Goal: Transaction & Acquisition: Purchase product/service

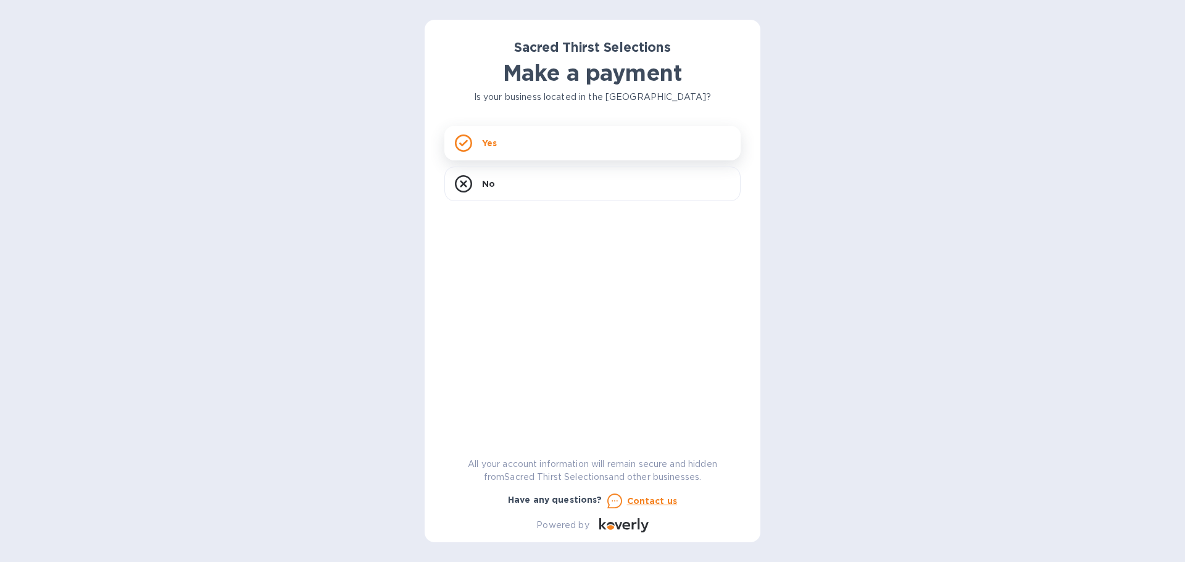
click at [538, 139] on div "Yes" at bounding box center [592, 143] width 296 height 35
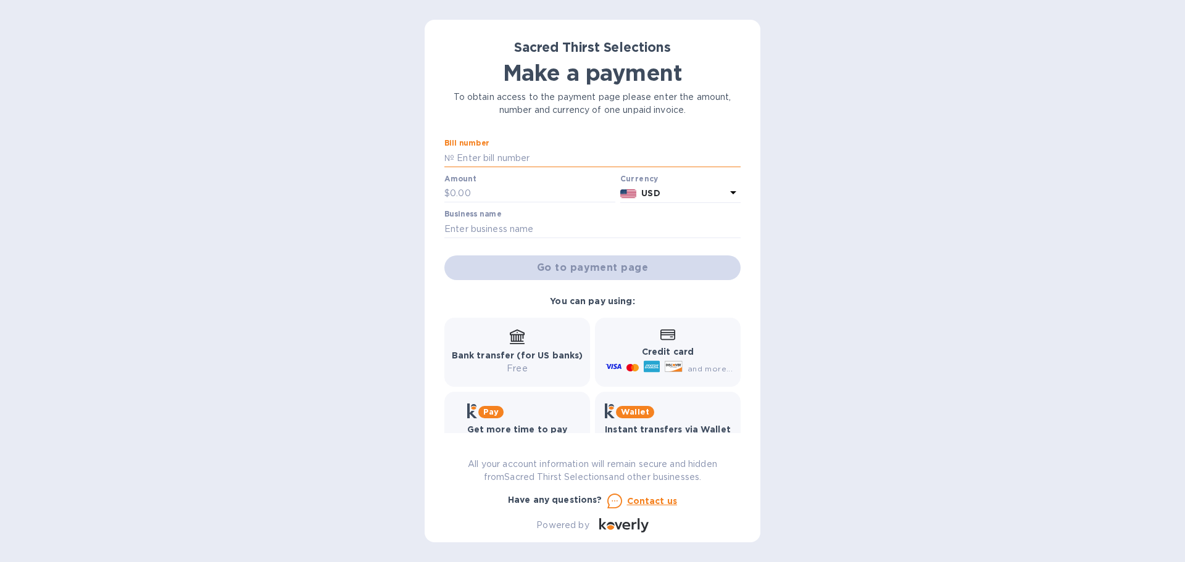
click at [509, 157] on input "text" at bounding box center [597, 158] width 286 height 19
type input "53545"
type input "1,006"
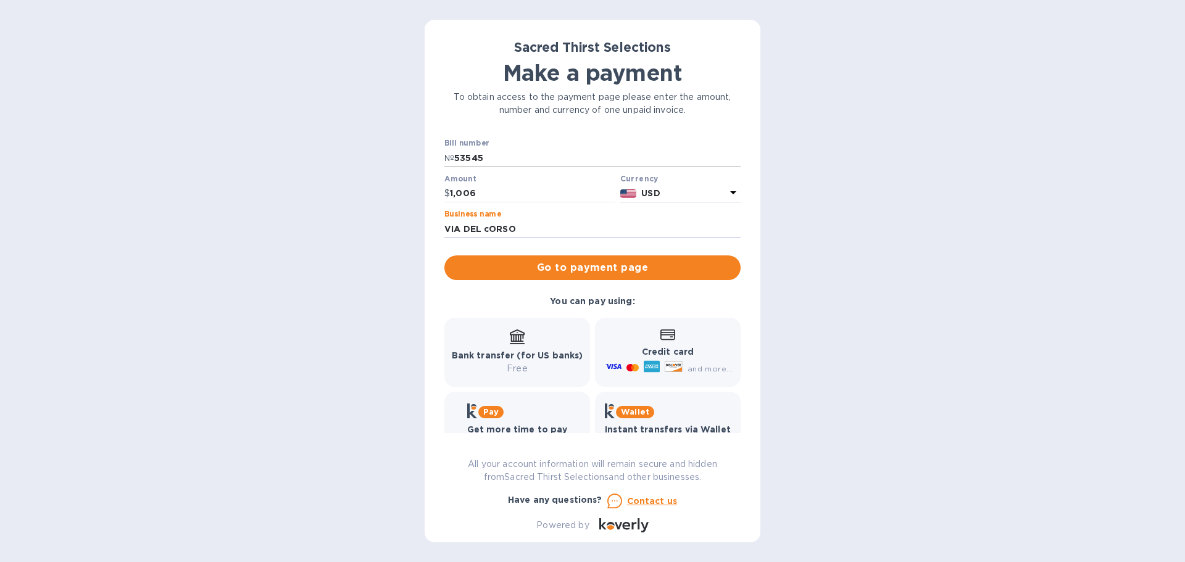
type input "VIA DEL cORSO"
drag, startPoint x: 522, startPoint y: 235, endPoint x: 486, endPoint y: 229, distance: 36.9
click at [486, 229] on input "VIA DEL cORSO" at bounding box center [592, 229] width 296 height 19
type input "VIA DEL CORSO"
click at [582, 265] on span "Go to payment page" at bounding box center [592, 267] width 277 height 15
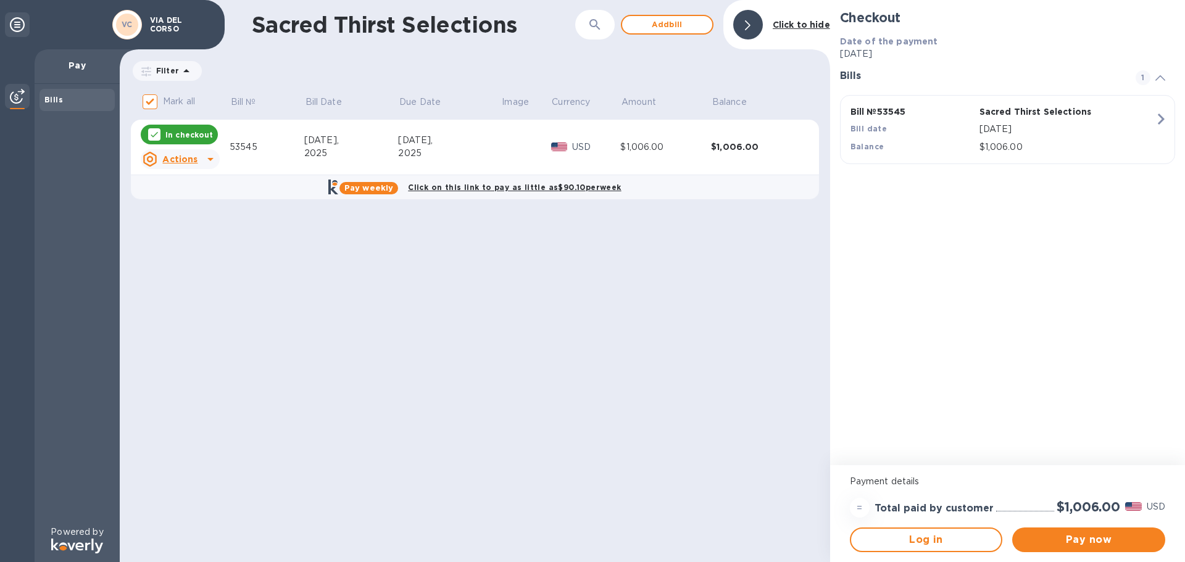
click at [206, 159] on icon at bounding box center [210, 159] width 15 height 15
click at [190, 239] on b "Delete" at bounding box center [190, 239] width 31 height 10
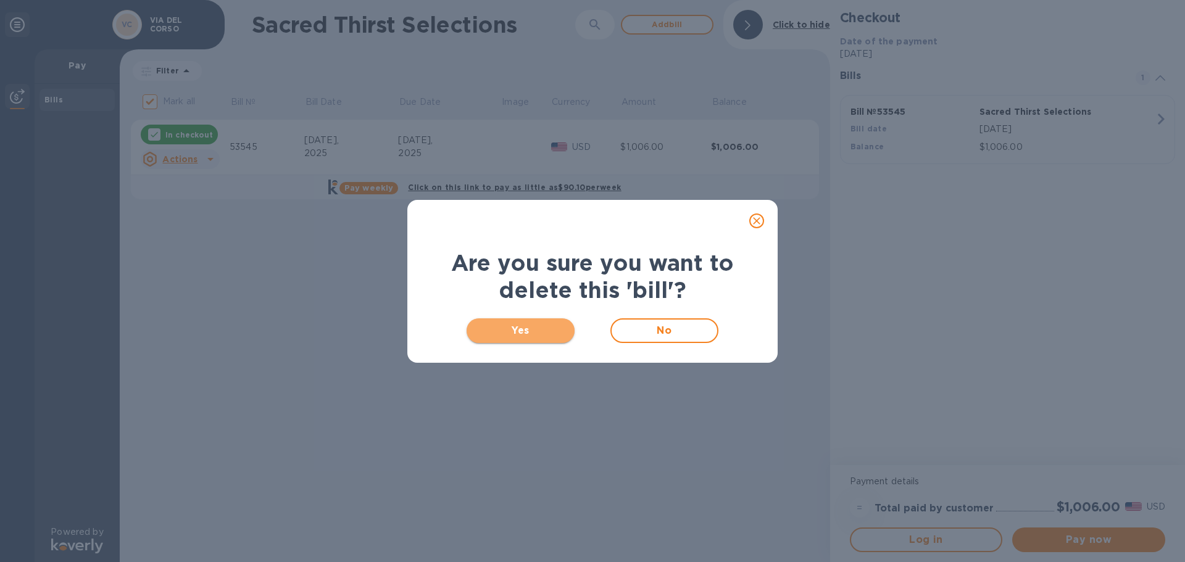
click at [518, 331] on span "Yes" at bounding box center [520, 330] width 88 height 15
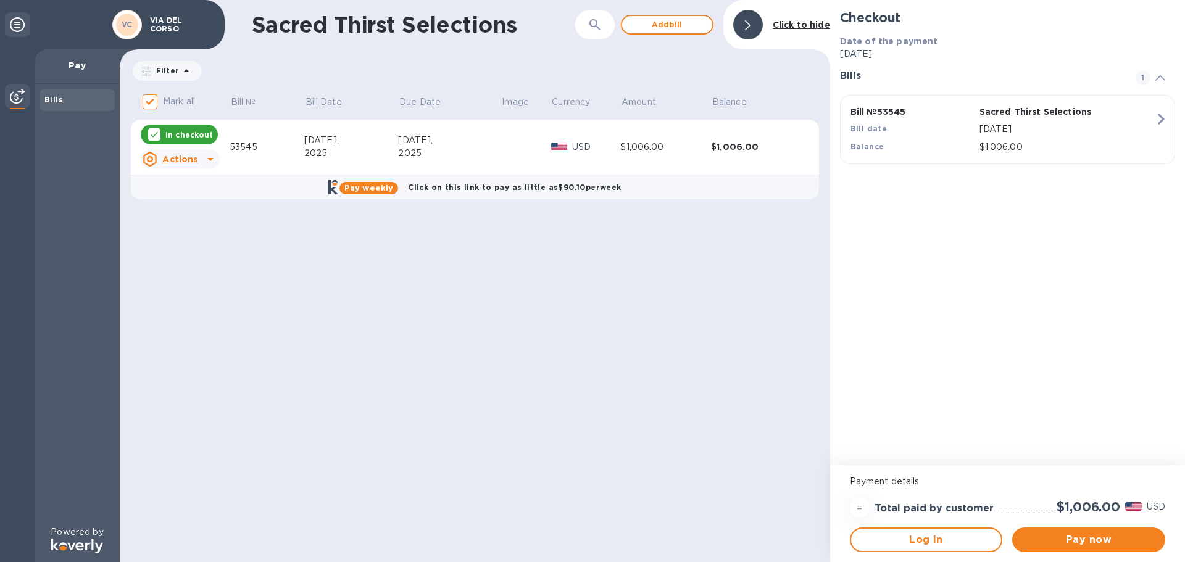
checkbox input "false"
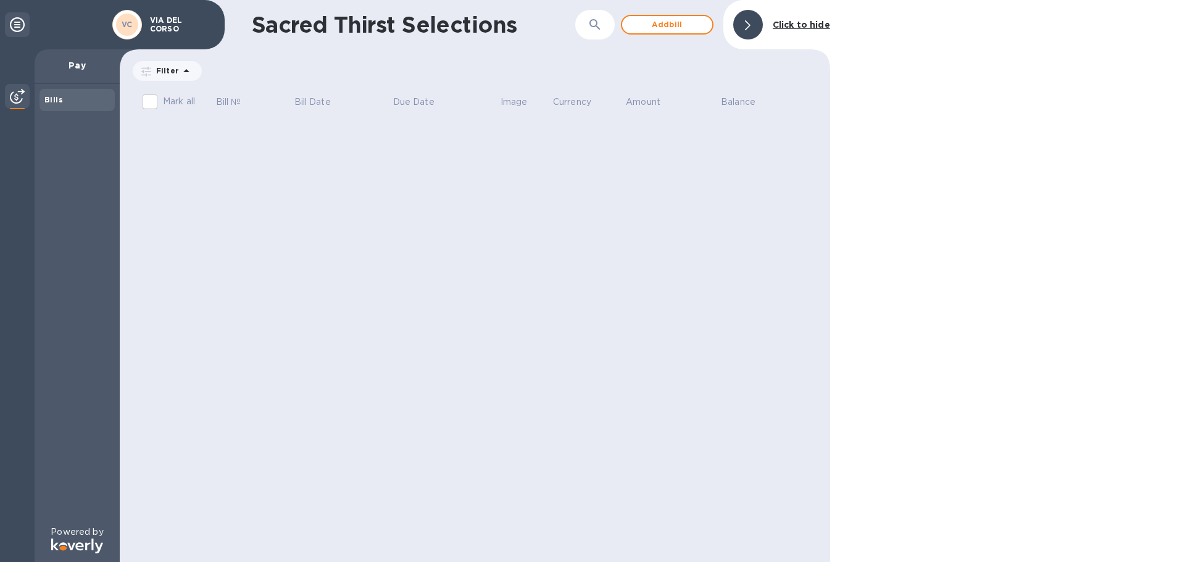
click at [17, 22] on icon at bounding box center [17, 24] width 15 height 15
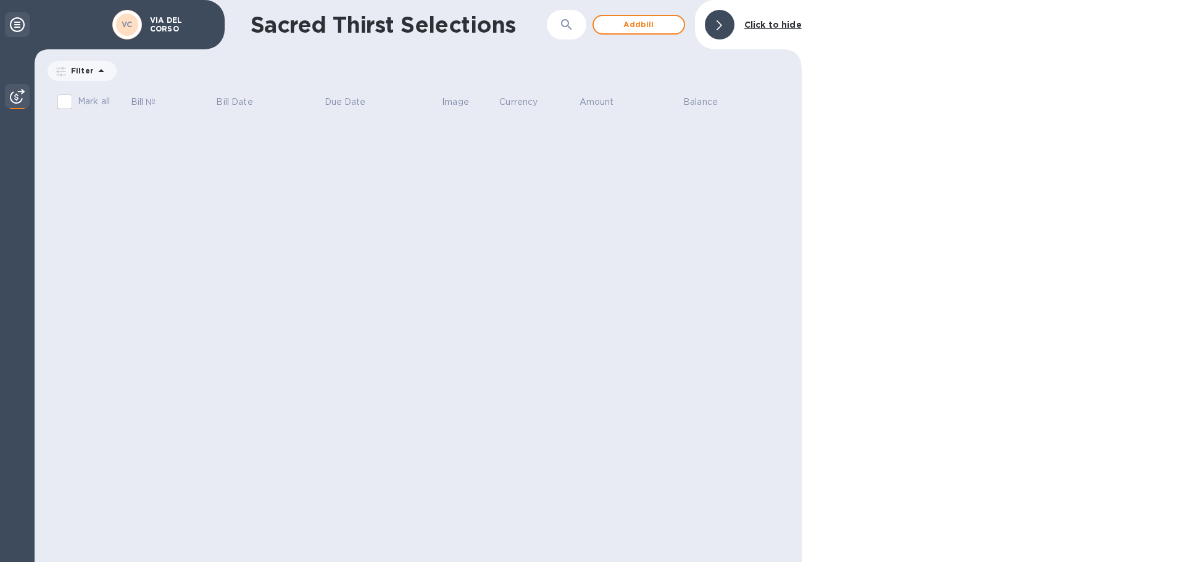
click at [17, 23] on icon at bounding box center [17, 24] width 15 height 15
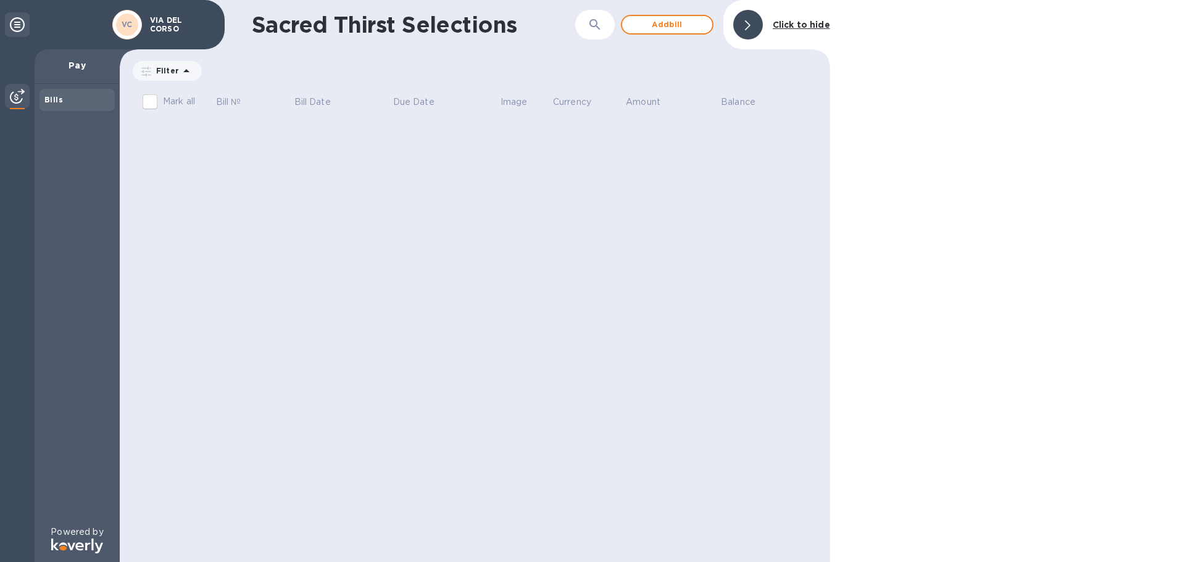
click at [186, 70] on icon at bounding box center [186, 71] width 15 height 15
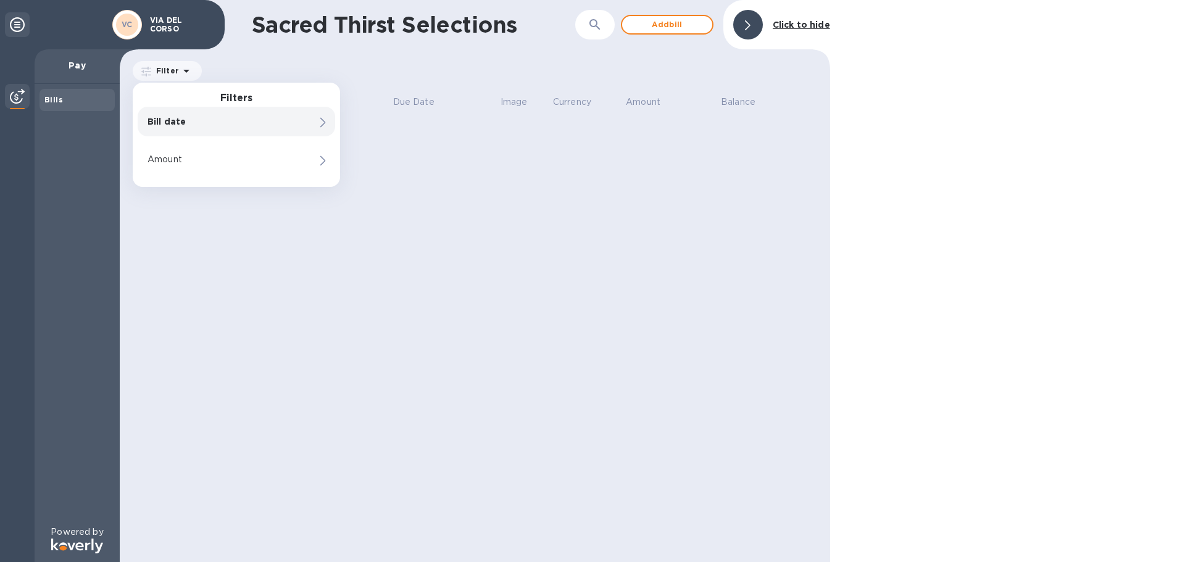
click at [265, 128] on div "Bill date" at bounding box center [215, 121] width 141 height 17
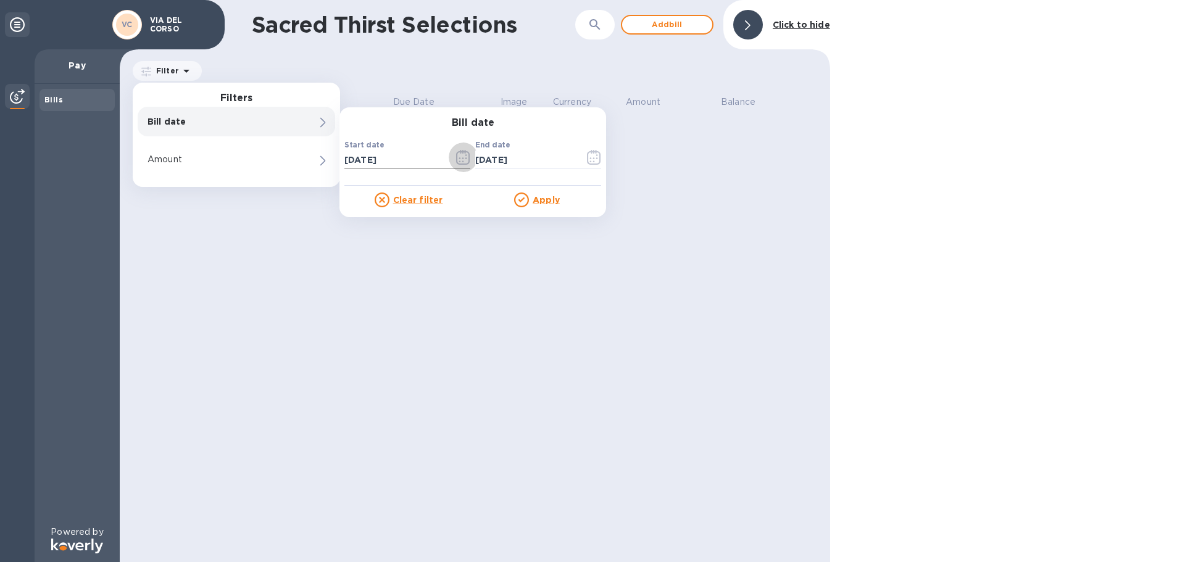
click at [459, 161] on icon "button" at bounding box center [463, 157] width 14 height 15
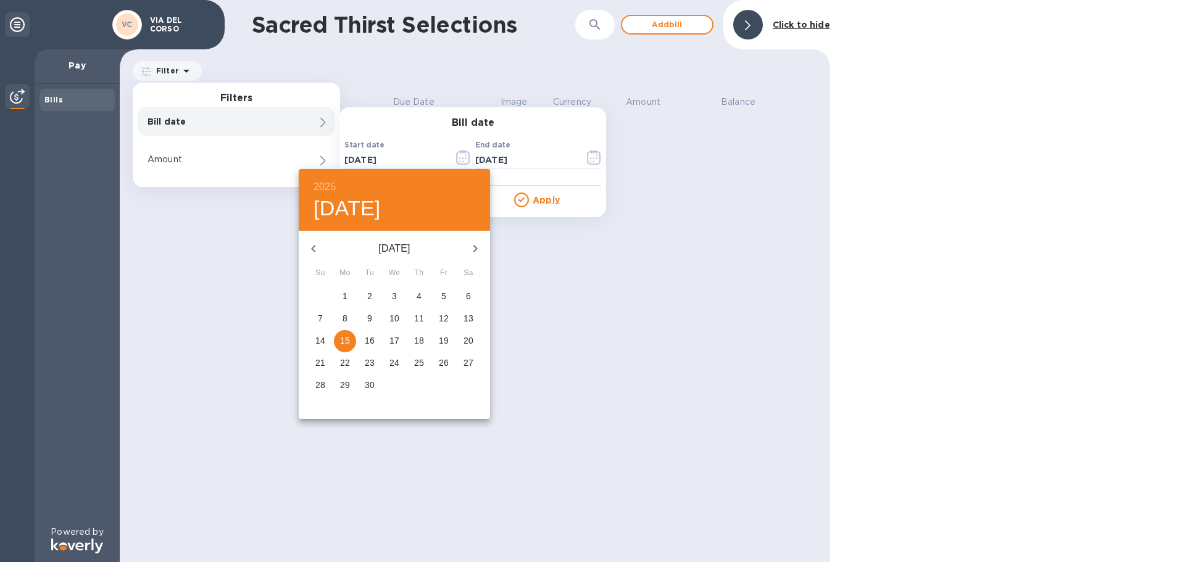
click at [314, 252] on icon "button" at bounding box center [313, 248] width 15 height 15
click at [476, 249] on icon "button" at bounding box center [475, 248] width 4 height 7
click at [420, 317] on p "11" at bounding box center [419, 318] width 10 height 12
type input "[DATE]"
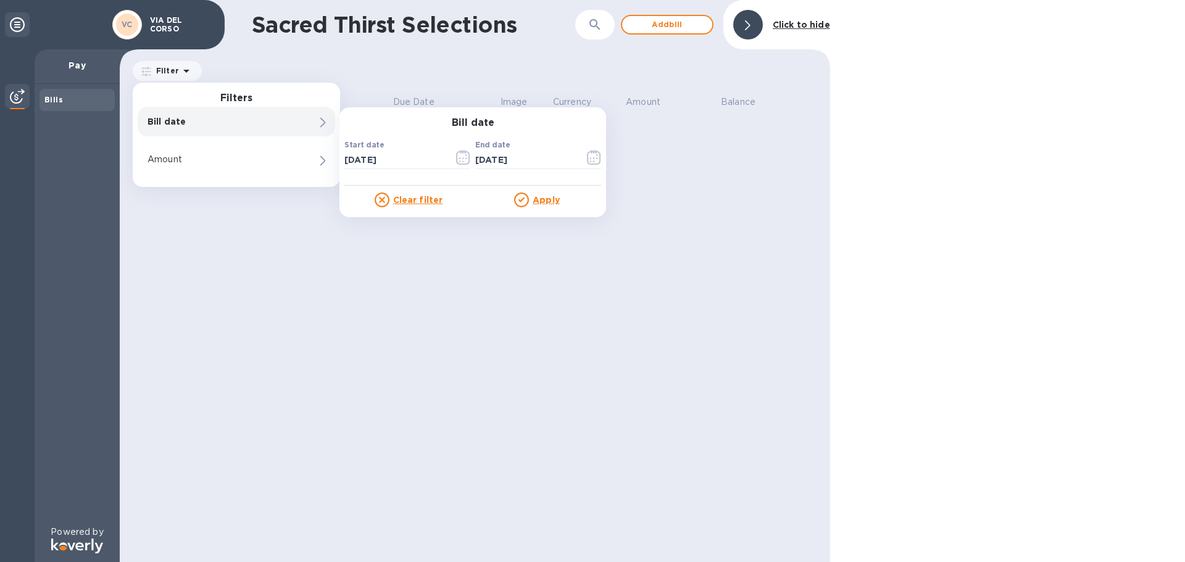
click at [552, 197] on u "Apply" at bounding box center [546, 200] width 27 height 10
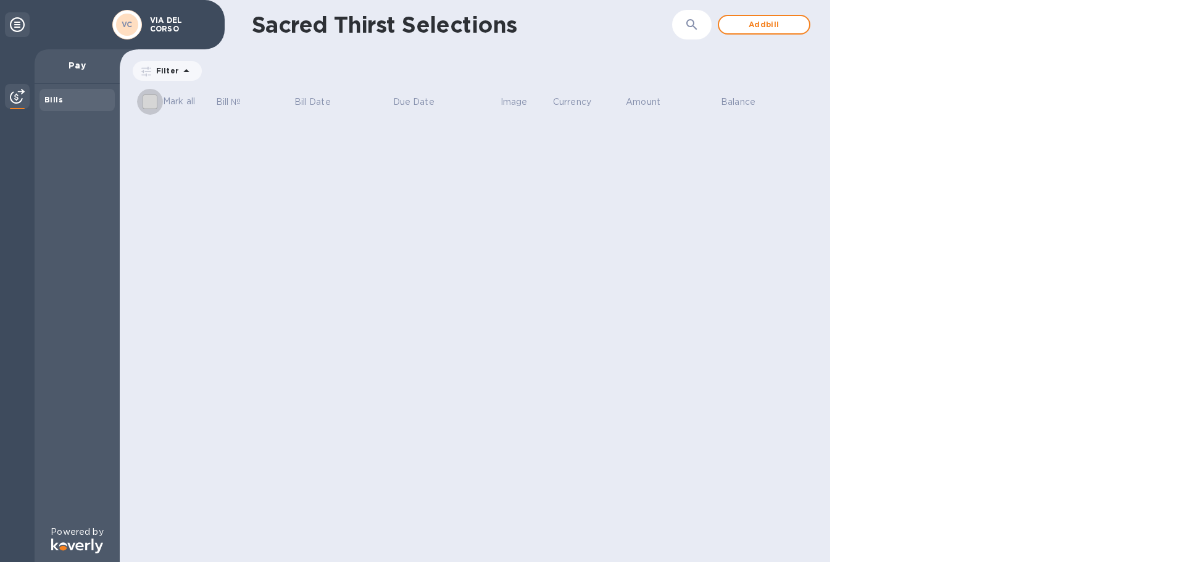
click at [148, 105] on input "Mark all" at bounding box center [150, 102] width 26 height 26
click at [151, 102] on input "Mark all" at bounding box center [150, 102] width 26 height 26
checkbox input "false"
